Goal: Information Seeking & Learning: Learn about a topic

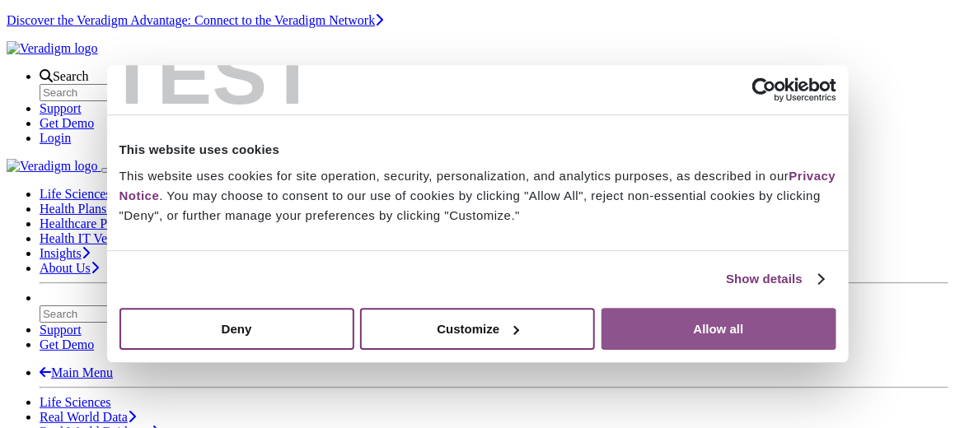
click at [630, 308] on button "Allow all" at bounding box center [718, 329] width 235 height 42
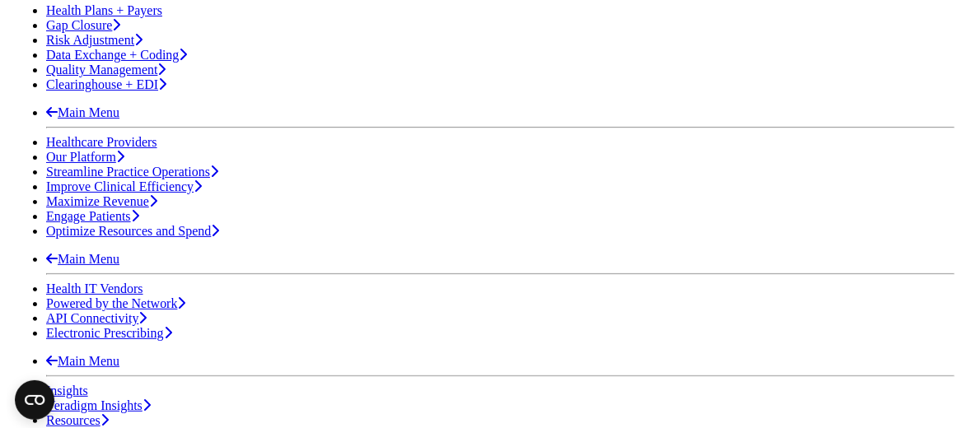
scroll to position [741, 0]
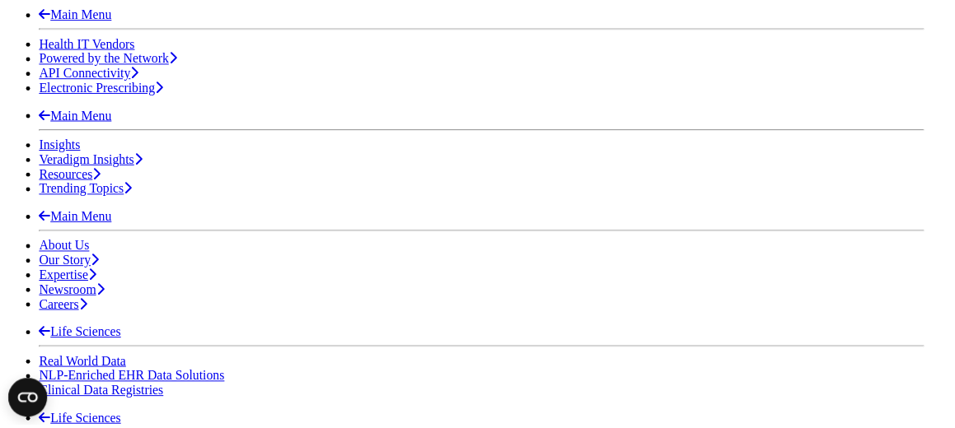
scroll to position [0, 0]
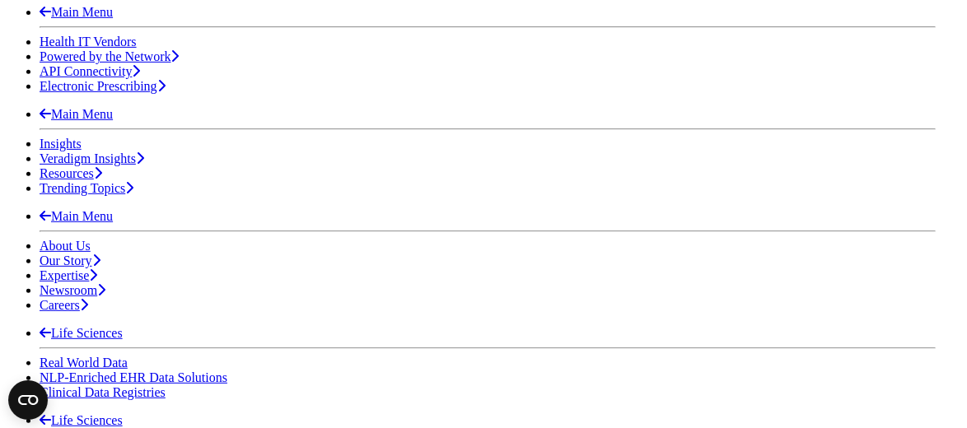
drag, startPoint x: 705, startPoint y: 385, endPoint x: 265, endPoint y: 69, distance: 541.7
drag, startPoint x: 265, startPoint y: 69, endPoint x: 443, endPoint y: 110, distance: 182.4
copy div "Don Trigg Chief Executive Officer Board Member Don Trigg is a veteran healthcar…"
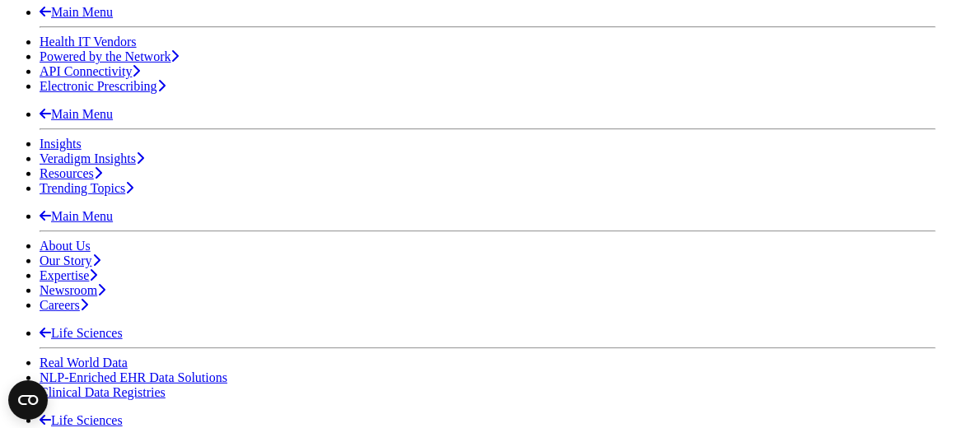
drag, startPoint x: 305, startPoint y: 63, endPoint x: 272, endPoint y: 123, distance: 68.6
